Goal: Check status: Check status

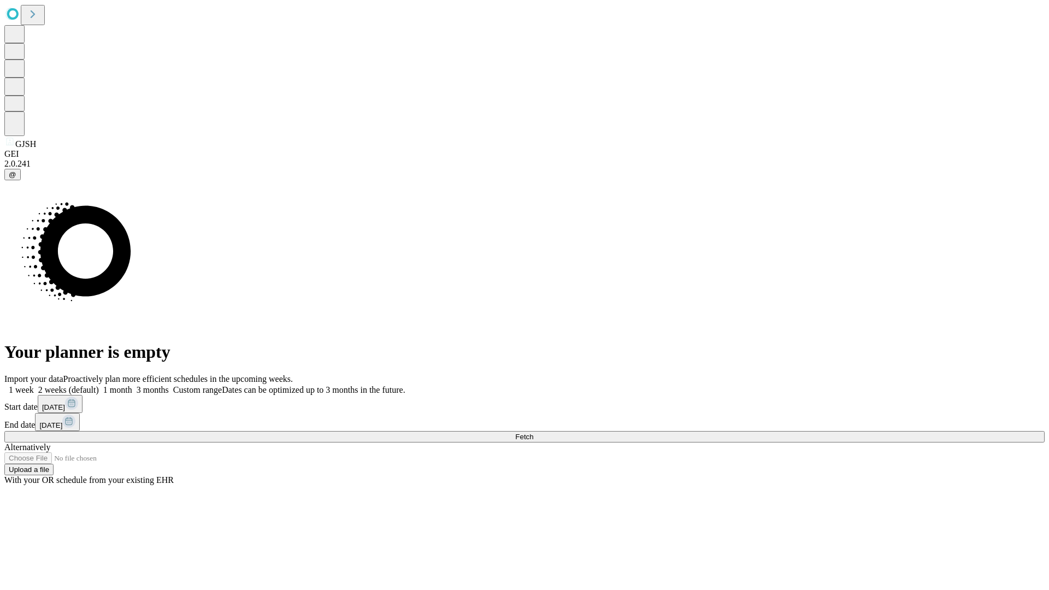
click at [533, 433] on span "Fetch" at bounding box center [524, 437] width 18 height 8
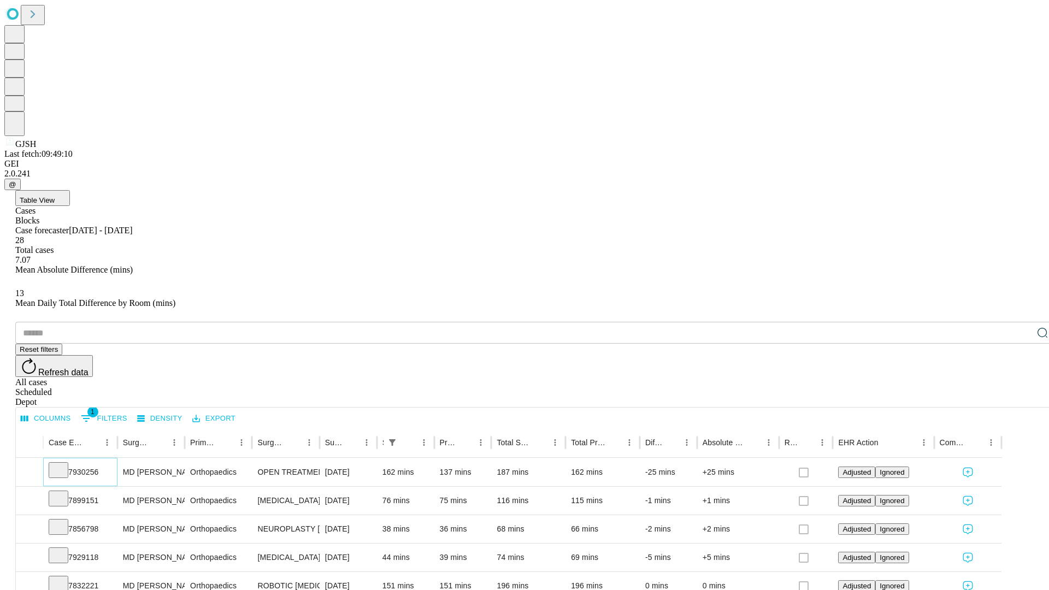
click at [64, 464] on icon at bounding box center [58, 469] width 11 height 11
